Goal: Task Accomplishment & Management: Complete application form

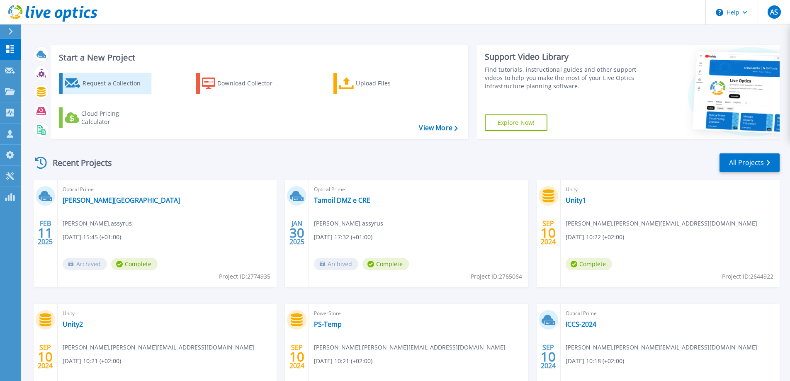
click at [92, 89] on div "Request a Collection" at bounding box center [116, 83] width 66 height 17
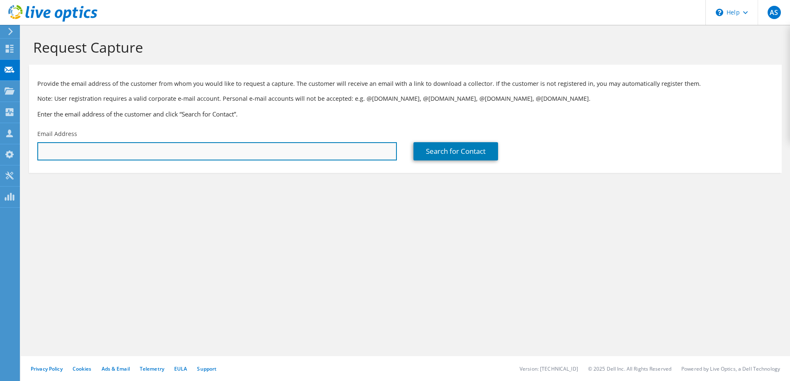
click at [117, 149] on input "text" at bounding box center [217, 151] width 360 height 18
paste input "dbonetta@bresciamobilita.it"
type input "dbonetta@bresciamobilita.it"
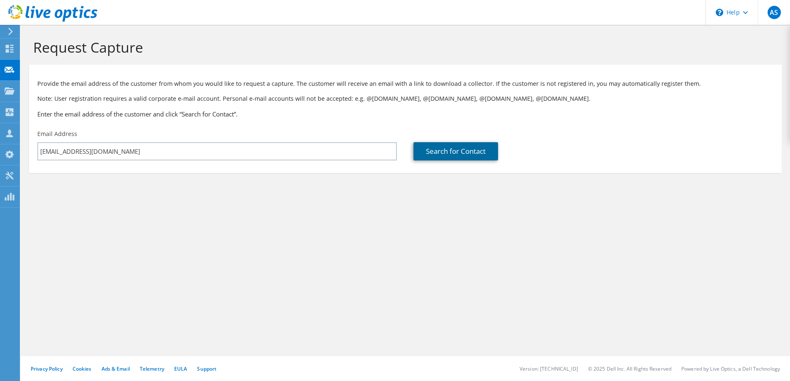
click at [475, 155] on link "Search for Contact" at bounding box center [456, 151] width 85 height 18
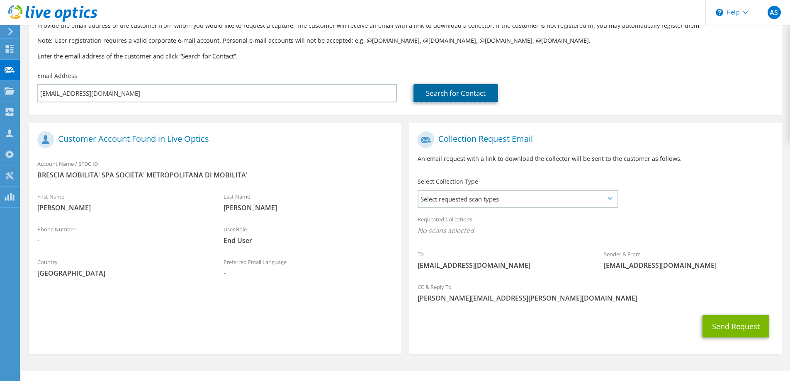
scroll to position [73, 0]
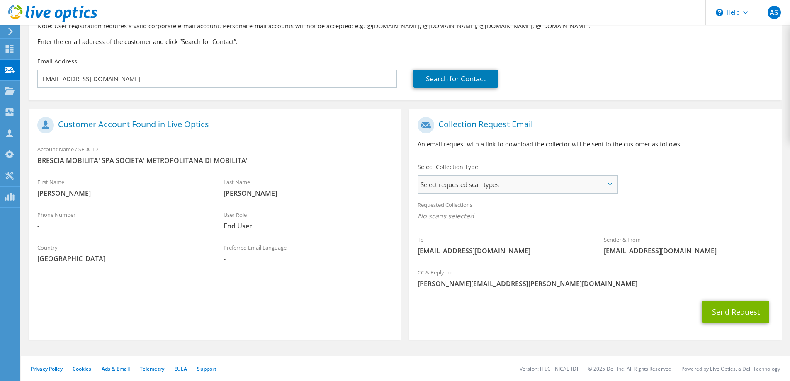
click at [580, 186] on span "Select requested scan types" at bounding box center [518, 184] width 199 height 17
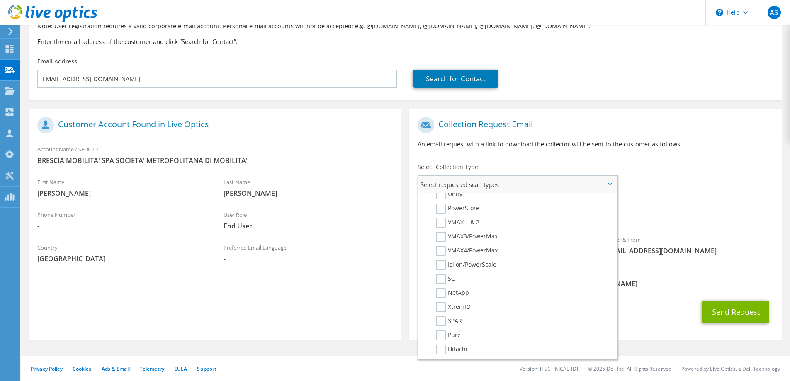
scroll to position [0, 0]
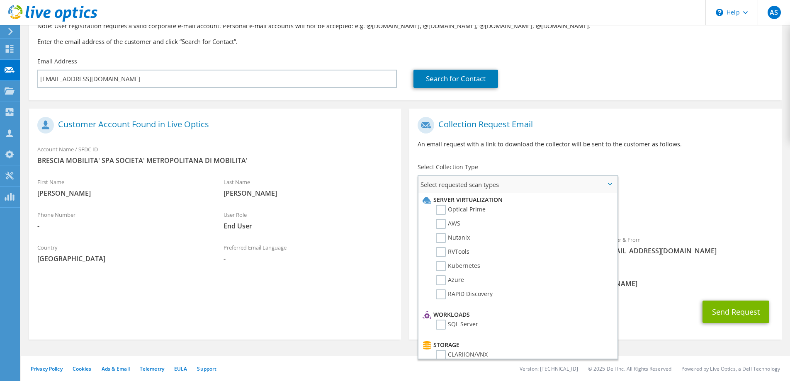
click at [440, 201] on li "Server Virtualization" at bounding box center [517, 200] width 193 height 10
click at [443, 211] on label "Optical Prime" at bounding box center [461, 210] width 50 height 10
click at [0, 0] on input "Optical Prime" at bounding box center [0, 0] width 0 height 0
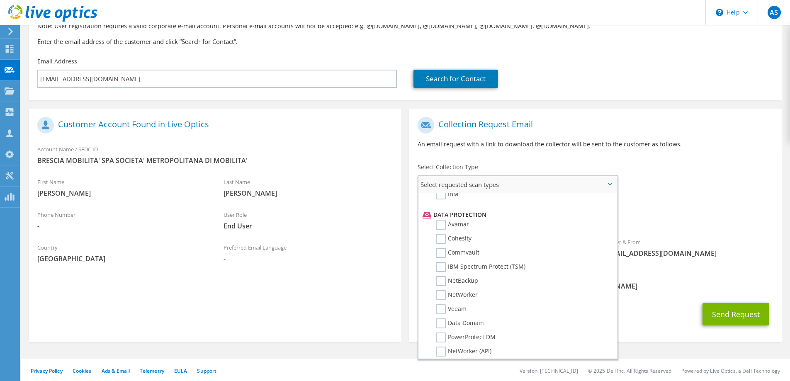
scroll to position [373, 0]
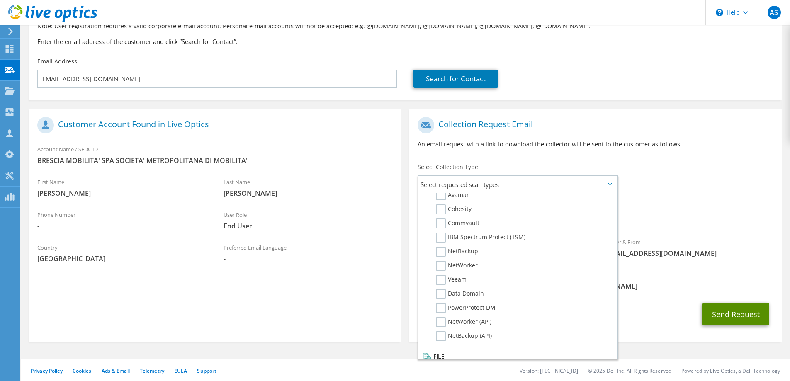
click at [740, 310] on button "Send Request" at bounding box center [736, 314] width 67 height 22
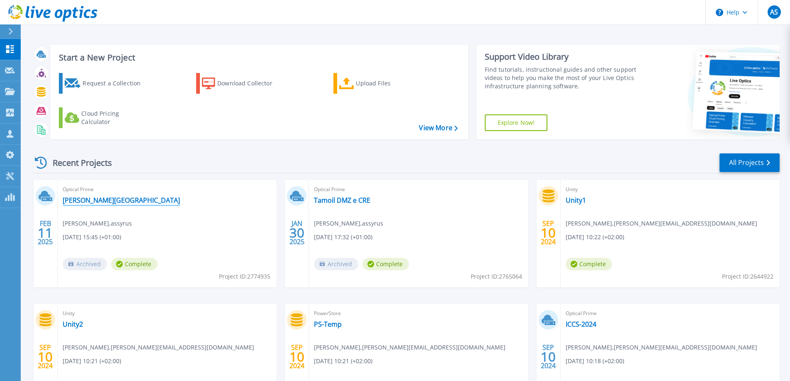
click at [90, 200] on link "[PERSON_NAME][GEOGRAPHIC_DATA]" at bounding box center [121, 200] width 117 height 8
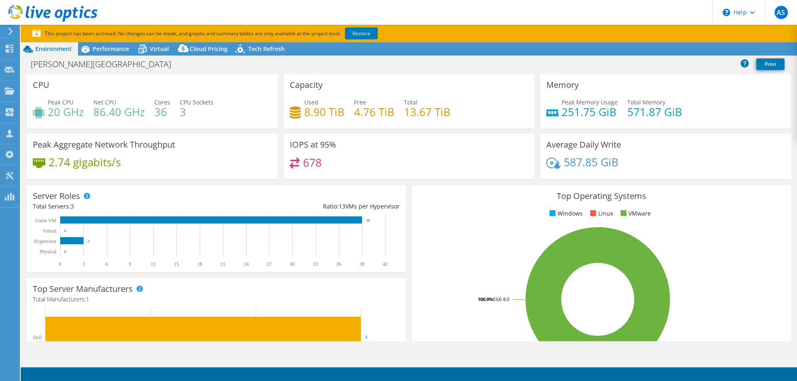
select select "EUFrankfurt"
select select "EUR"
click at [164, 52] on span "Virtual" at bounding box center [159, 49] width 19 height 8
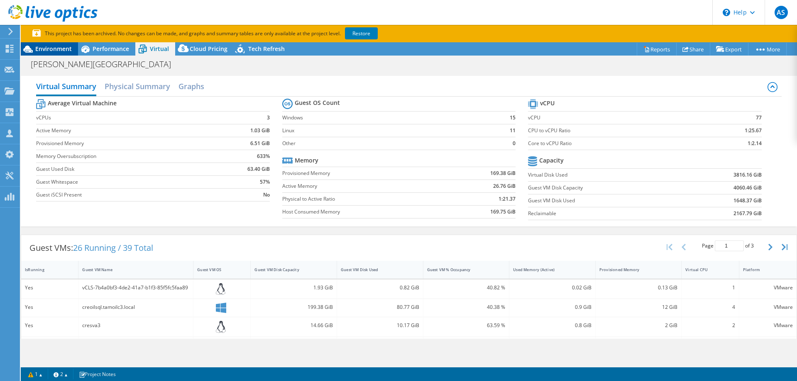
click at [39, 47] on span "Environment" at bounding box center [53, 49] width 37 height 8
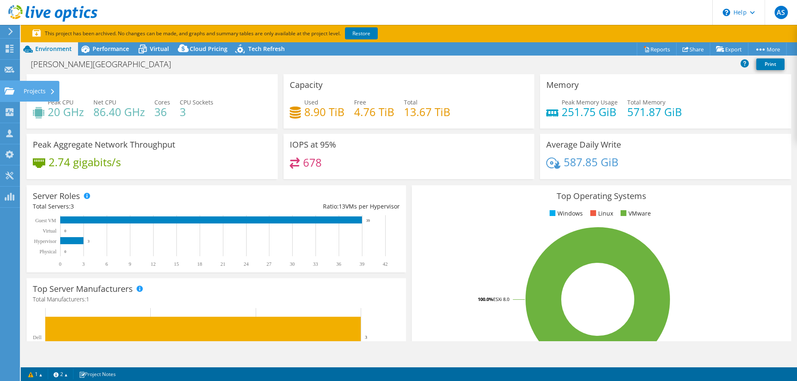
click at [11, 95] on div at bounding box center [10, 92] width 10 height 9
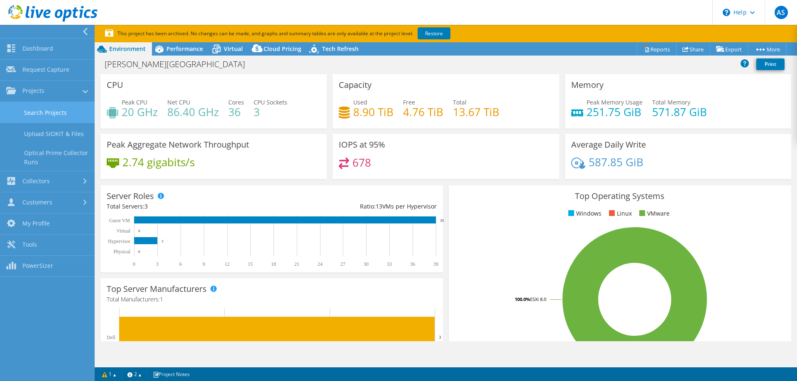
click at [41, 110] on link "Search Projects" at bounding box center [47, 112] width 95 height 21
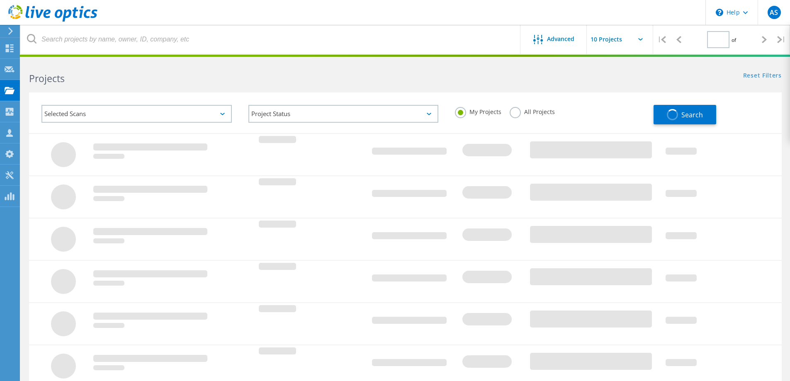
type input "1"
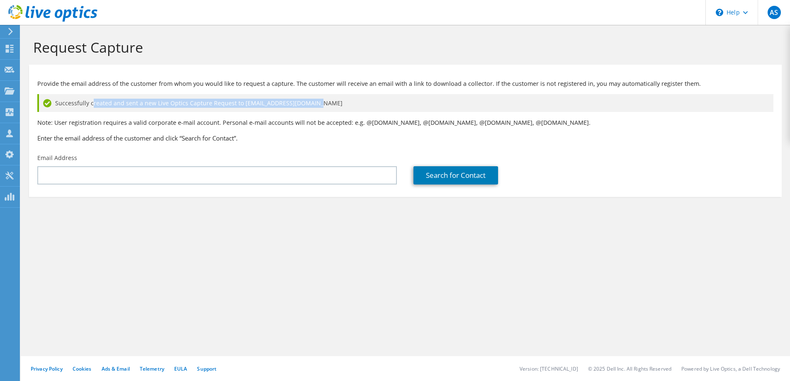
drag, startPoint x: 94, startPoint y: 105, endPoint x: 307, endPoint y: 105, distance: 212.9
click at [307, 105] on span "Successfully created and sent a new Live Optics Capture Request to [EMAIL_ADDRE…" at bounding box center [199, 103] width 288 height 9
click at [331, 106] on div "Successfully created and sent a new Live Optics Capture Request to [EMAIL_ADDRE…" at bounding box center [405, 103] width 737 height 18
click at [197, 265] on div "Request Capture Provide the email address of the customer from whom you would l…" at bounding box center [406, 203] width 770 height 356
